Goal: Information Seeking & Learning: Find specific page/section

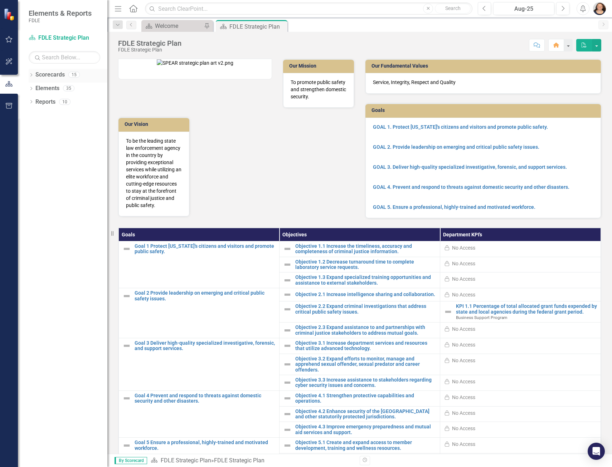
click at [31, 76] on icon "Dropdown" at bounding box center [31, 76] width 5 height 4
click at [35, 88] on icon "Dropdown" at bounding box center [34, 88] width 5 height 4
click at [40, 129] on icon "Dropdown" at bounding box center [41, 129] width 5 height 4
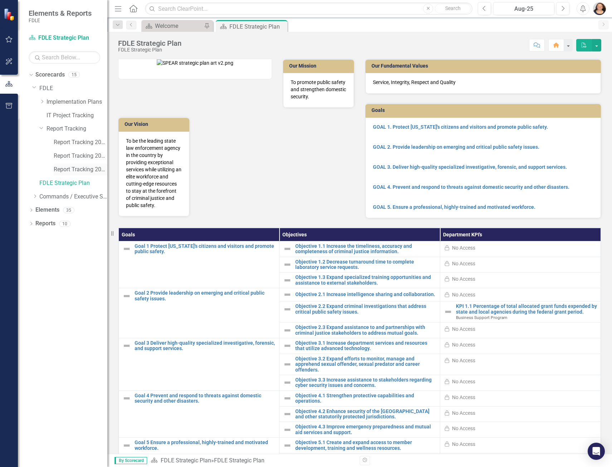
click at [84, 171] on link "Report Tracking 2025" at bounding box center [81, 170] width 54 height 8
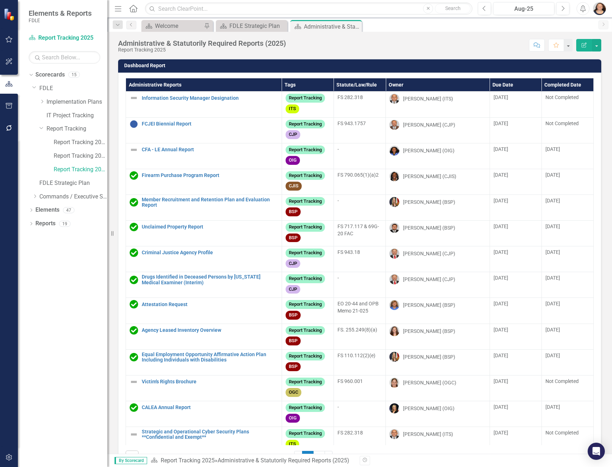
click at [169, 87] on th "Administrative Reports" at bounding box center [204, 84] width 156 height 13
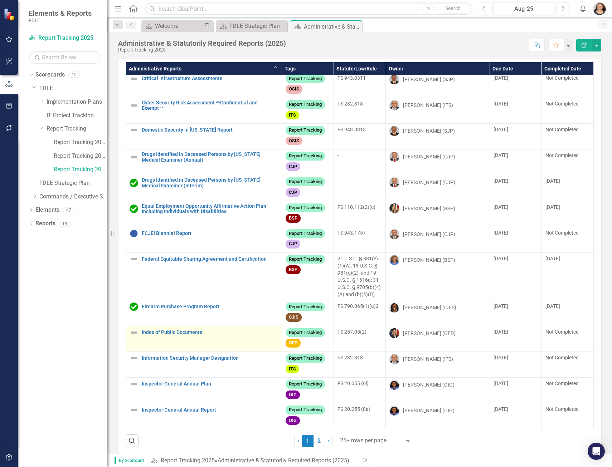
scroll to position [24, 0]
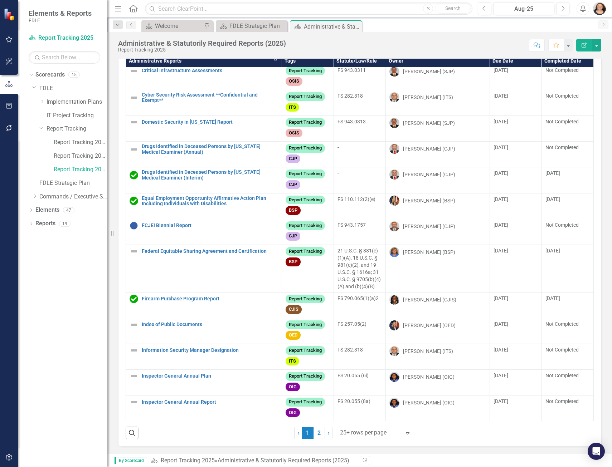
click at [392, 432] on div at bounding box center [370, 433] width 61 height 10
click at [380, 415] on div "Display All Rows" at bounding box center [372, 421] width 79 height 12
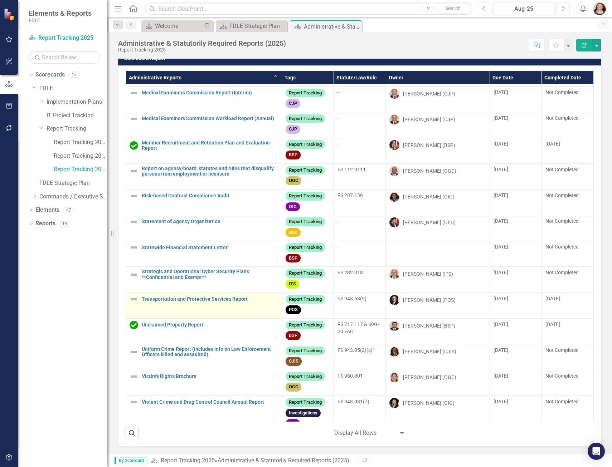
scroll to position [753, 0]
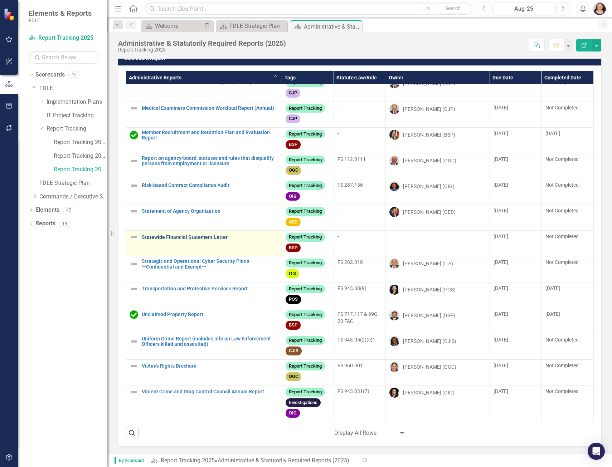
click at [199, 235] on link "Statewide Financial Statement Letter" at bounding box center [210, 237] width 136 height 5
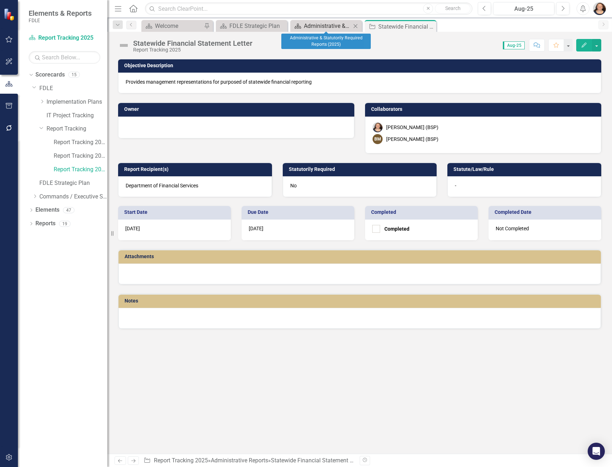
click at [312, 26] on div "Administrative & Statutorily Required Reports (2025)" at bounding box center [327, 25] width 47 height 9
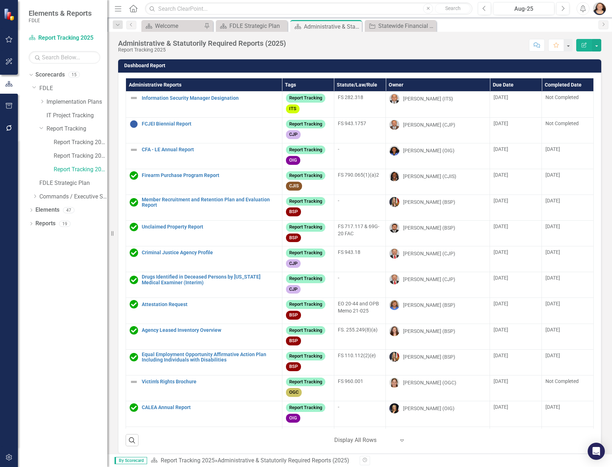
click at [78, 150] on div "Report Tracking 2023" at bounding box center [73, 144] width 68 height 14
click at [77, 156] on link "Report Tracking 2024" at bounding box center [81, 156] width 54 height 8
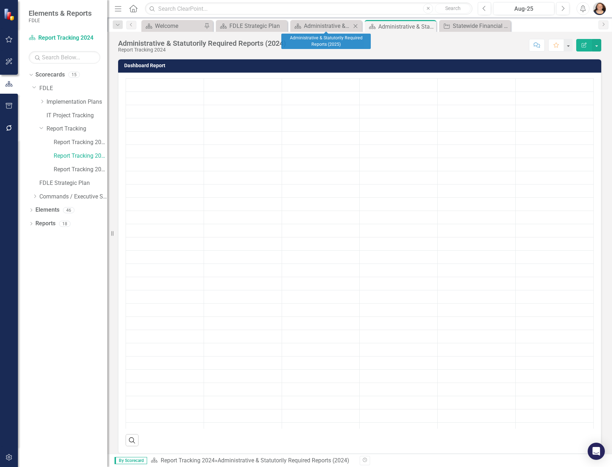
click at [355, 27] on icon "Close" at bounding box center [355, 26] width 7 height 6
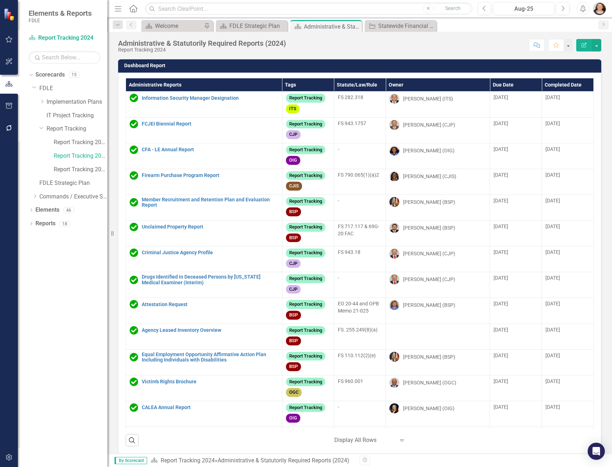
click at [173, 85] on th "Administrative Reports" at bounding box center [204, 84] width 156 height 13
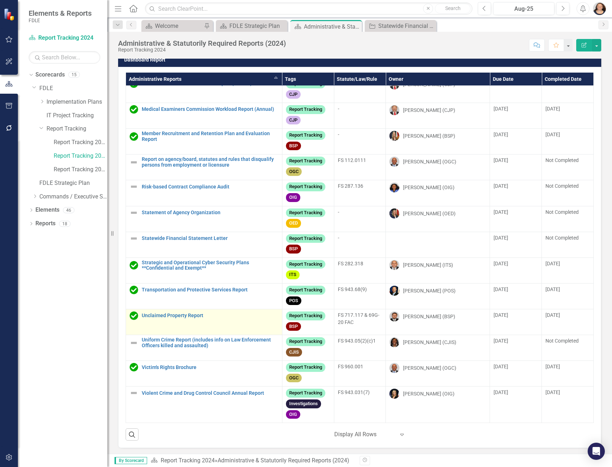
scroll to position [7, 0]
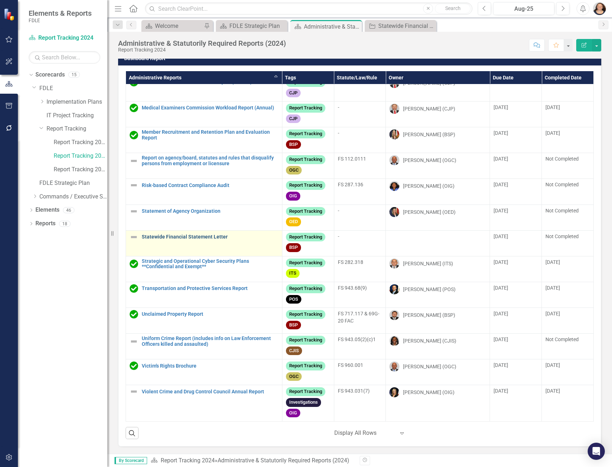
click at [187, 234] on link "Statewide Financial Statement Letter" at bounding box center [210, 236] width 137 height 5
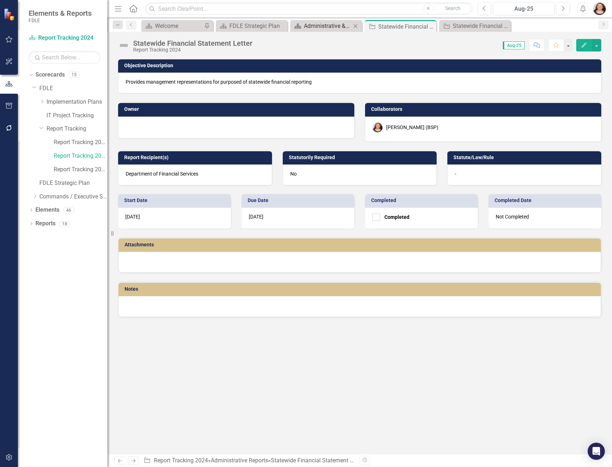
click at [325, 22] on div "Administrative & Statutorily Required Reports (2024)" at bounding box center [327, 25] width 47 height 9
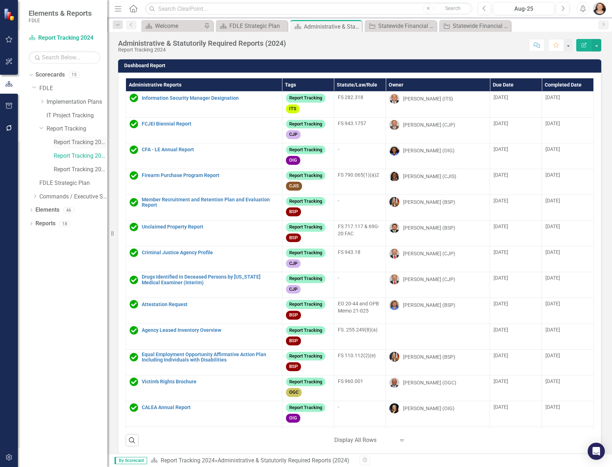
click at [79, 138] on div "Report Tracking 2023" at bounding box center [81, 143] width 54 height 12
click at [73, 142] on link "Report Tracking 2023" at bounding box center [81, 142] width 54 height 8
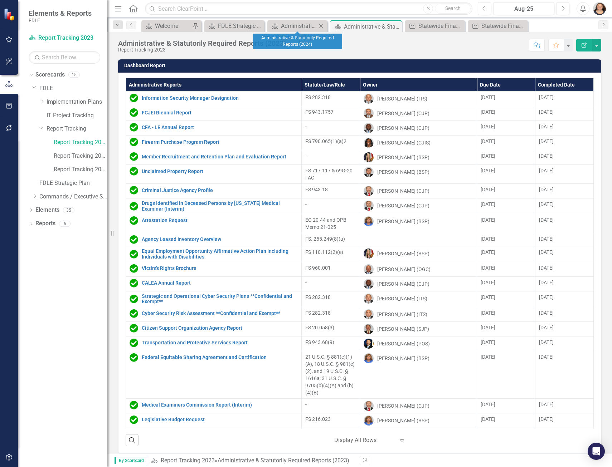
click at [320, 26] on icon "Close" at bounding box center [320, 26] width 7 height 6
click at [167, 82] on th "Administrative Reports" at bounding box center [214, 84] width 176 height 13
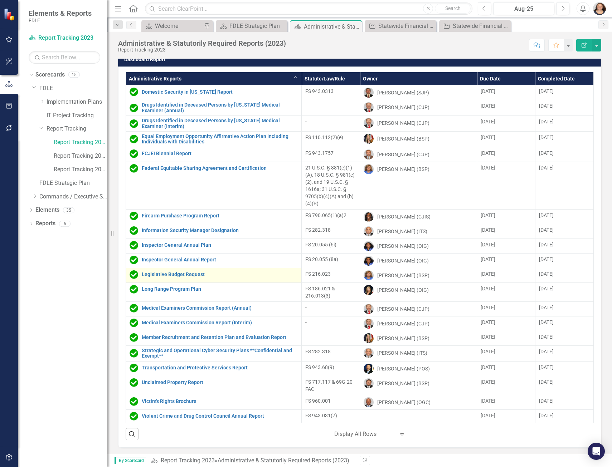
scroll to position [7, 0]
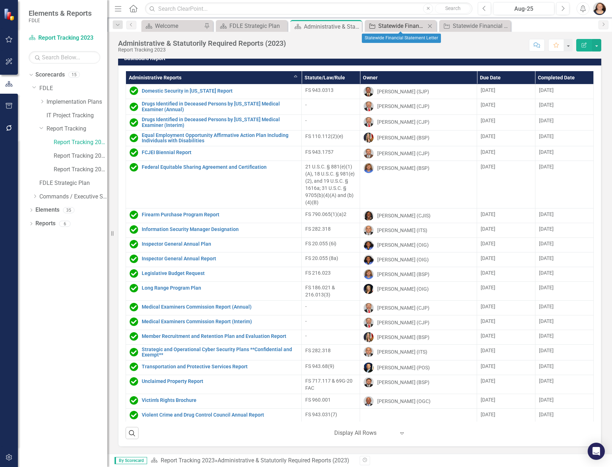
click at [382, 25] on div "Statewide Financial Statement Letter" at bounding box center [401, 25] width 47 height 9
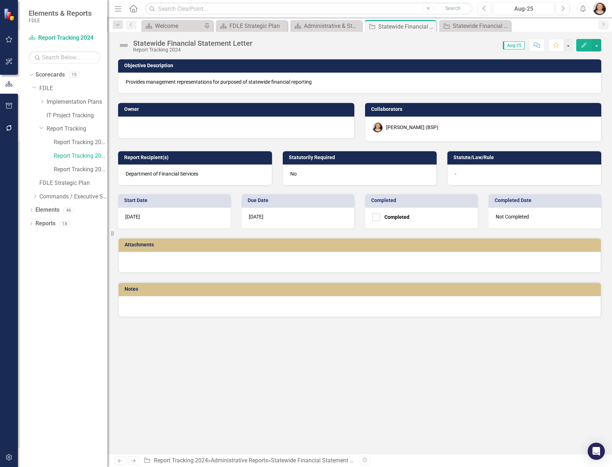
click at [143, 79] on p "Provides management representations for purposed of statewide financial reporti…" at bounding box center [360, 81] width 468 height 7
drag, startPoint x: 127, startPoint y: 82, endPoint x: 261, endPoint y: 90, distance: 134.3
click at [261, 90] on div "Provides management representations for purposed of statewide financial reporti…" at bounding box center [359, 83] width 483 height 21
click at [259, 85] on p "Provides management representations for purposed of statewide financial reporti…" at bounding box center [360, 81] width 468 height 7
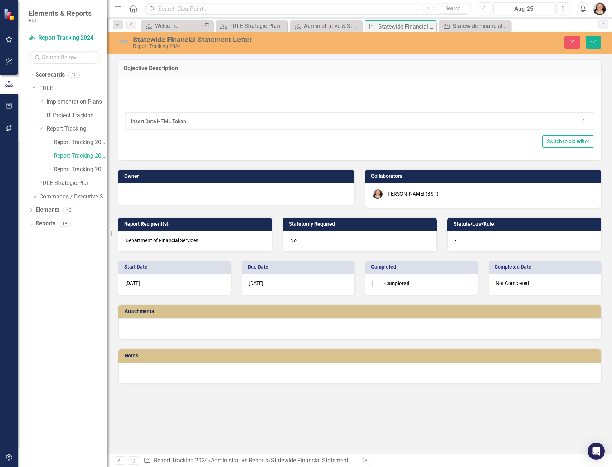
type textarea "<p>Provides management representations for purposed of statewide financial repo…"
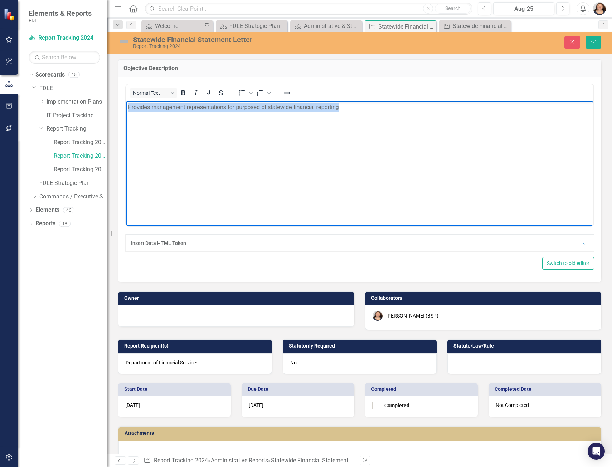
drag, startPoint x: 354, startPoint y: 108, endPoint x: 41, endPoint y: 95, distance: 312.5
click at [126, 101] on html "Provides management representations for purposed of statewide financial reporti…" at bounding box center [359, 154] width 467 height 107
copy p "Provides management representations for purposed of statewide financial reporti…"
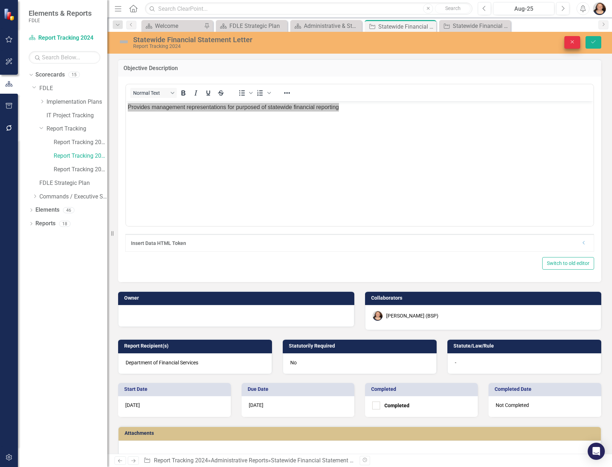
click at [573, 44] on icon "Close" at bounding box center [572, 41] width 6 height 5
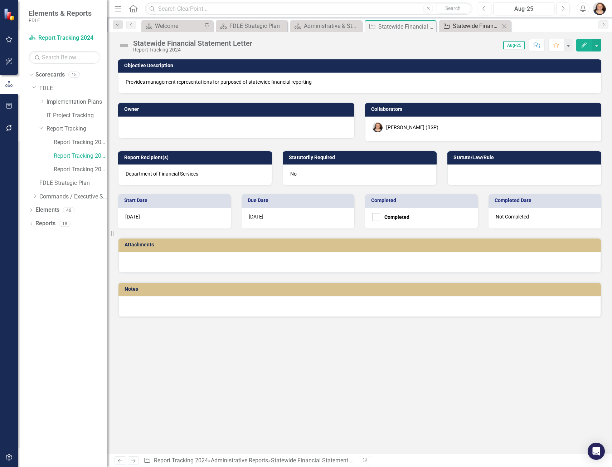
click at [478, 25] on div "Statewide Financial Statement Letter" at bounding box center [475, 25] width 47 height 9
